Goal: Task Accomplishment & Management: Use online tool/utility

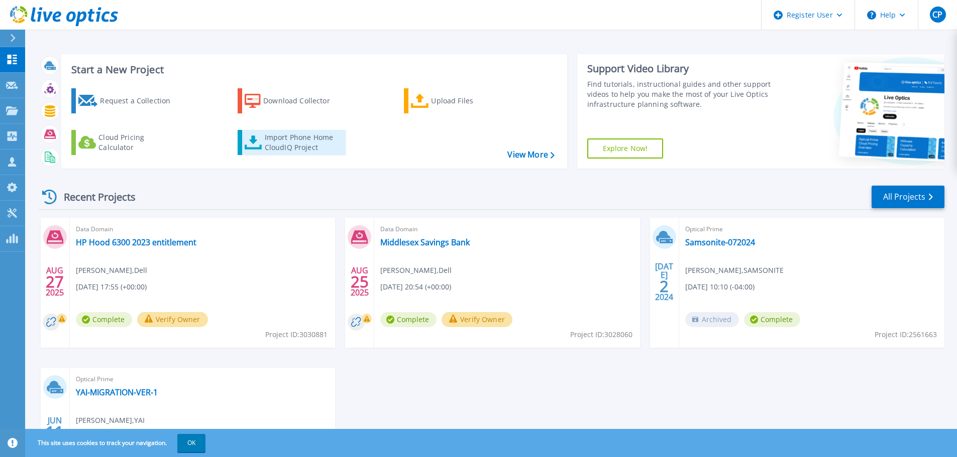
click at [276, 138] on div "Import Phone Home CloudIQ Project" at bounding box center [304, 143] width 78 height 20
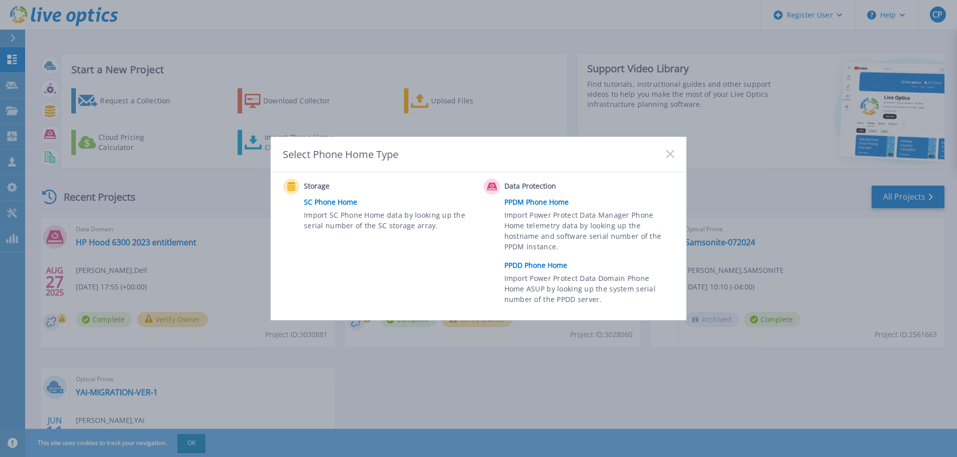
click at [538, 264] on link "PPDD Phone Home" at bounding box center [591, 265] width 175 height 15
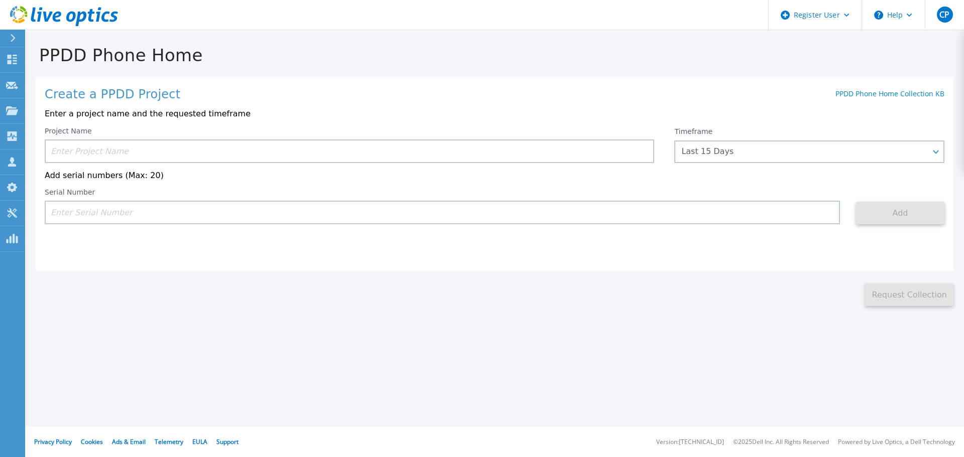
click at [139, 148] on input at bounding box center [350, 152] width 610 height 24
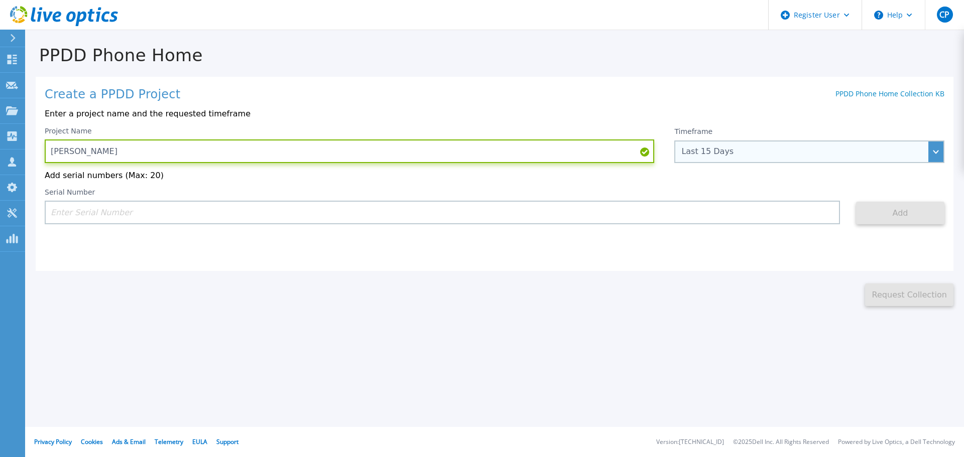
type input "[PERSON_NAME]"
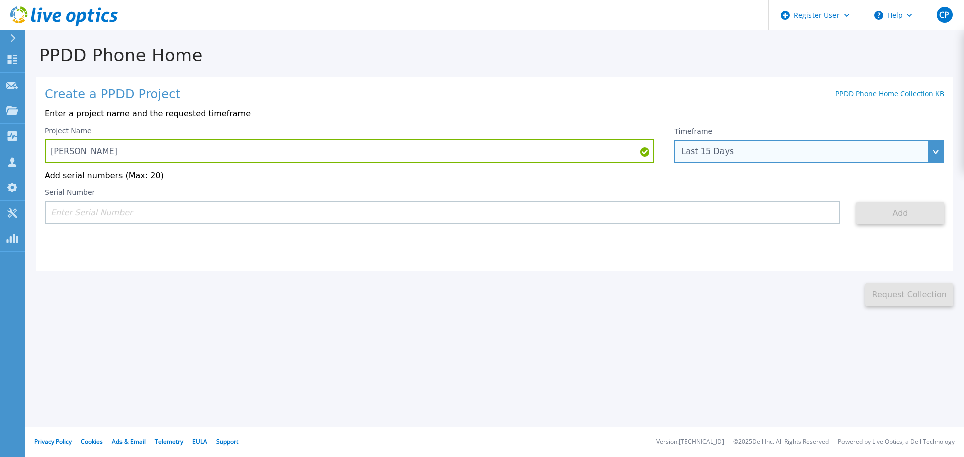
click at [728, 150] on div "Last 15 Days" at bounding box center [803, 151] width 245 height 9
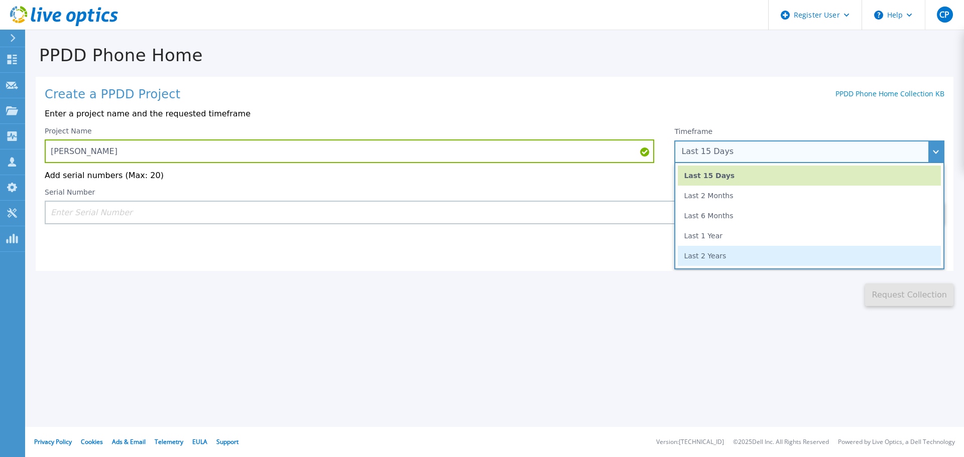
click at [737, 253] on li "Last 2 Years" at bounding box center [809, 256] width 263 height 20
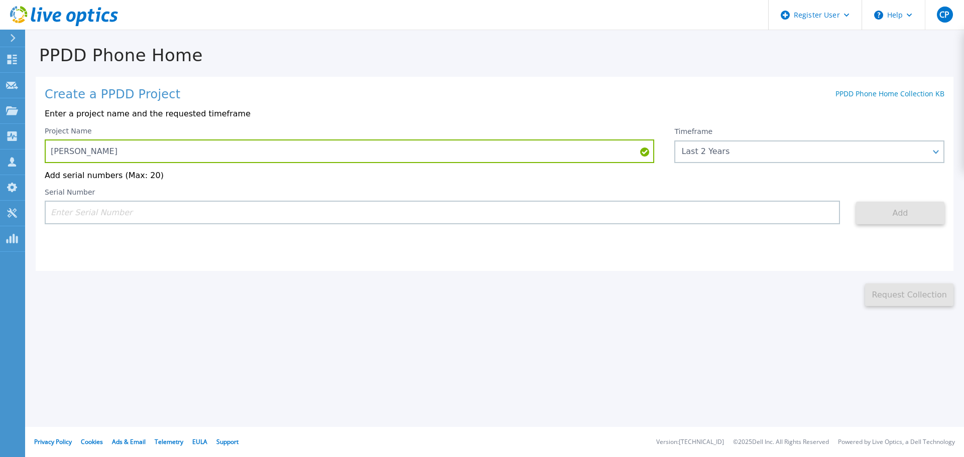
click at [659, 211] on input at bounding box center [442, 213] width 795 height 24
paste input "DJWJZ23"
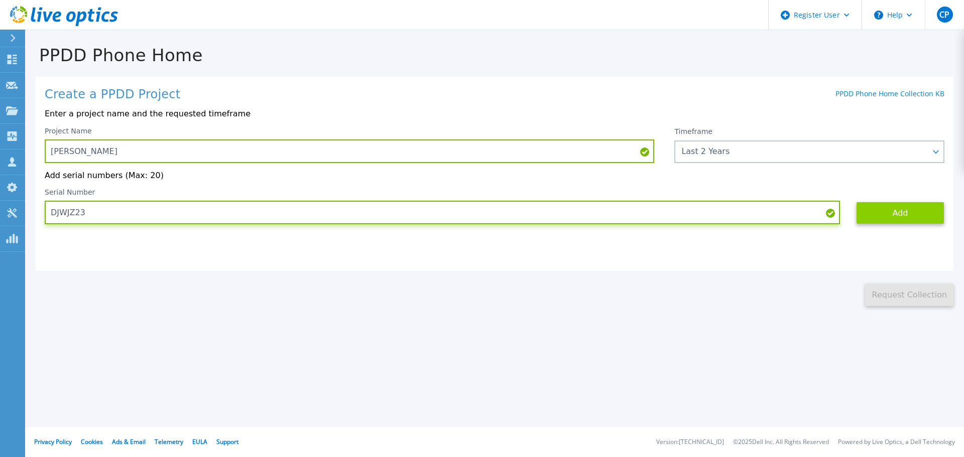
type input "DJWJZ23"
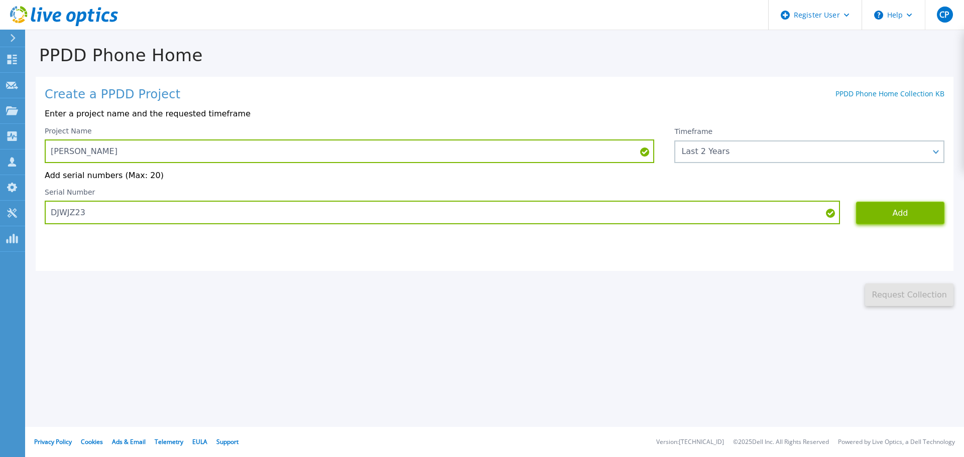
click at [918, 218] on button "Add" at bounding box center [900, 213] width 88 height 23
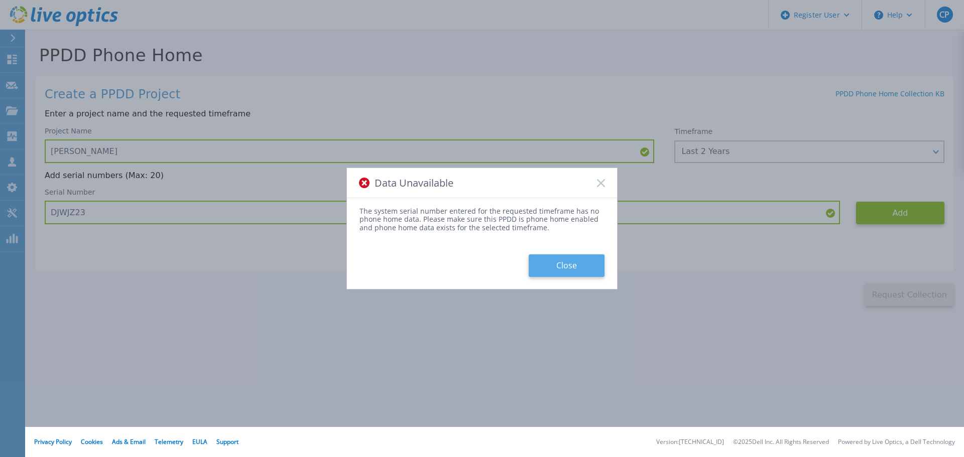
click at [570, 266] on button "Close" at bounding box center [567, 266] width 76 height 23
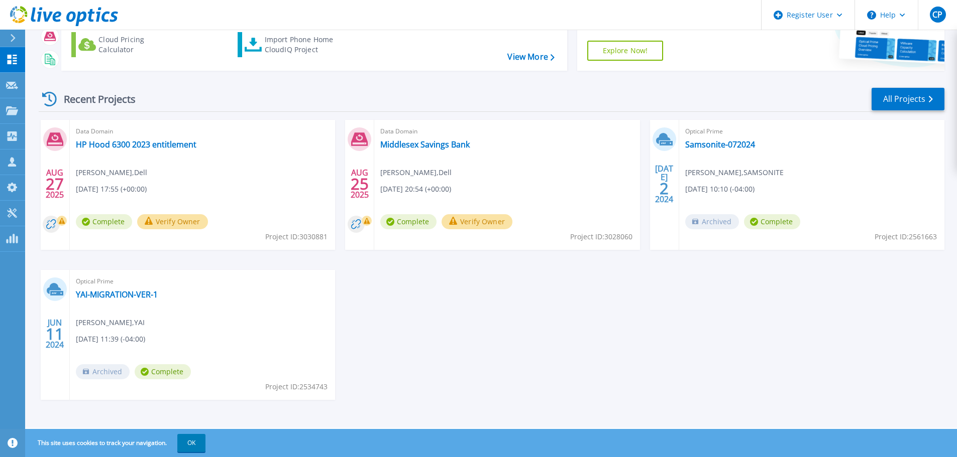
scroll to position [99, 0]
